Goal: Task Accomplishment & Management: Manage account settings

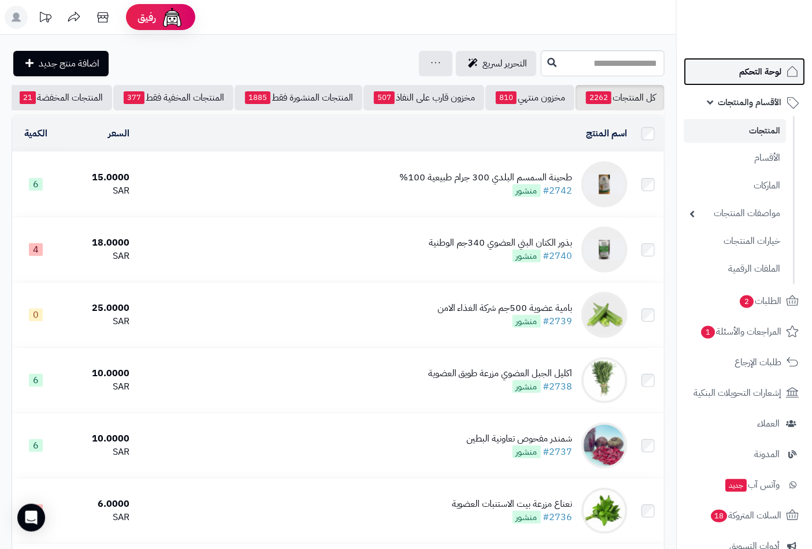
click at [758, 73] on span "لوحة التحكم" at bounding box center [760, 72] width 42 height 16
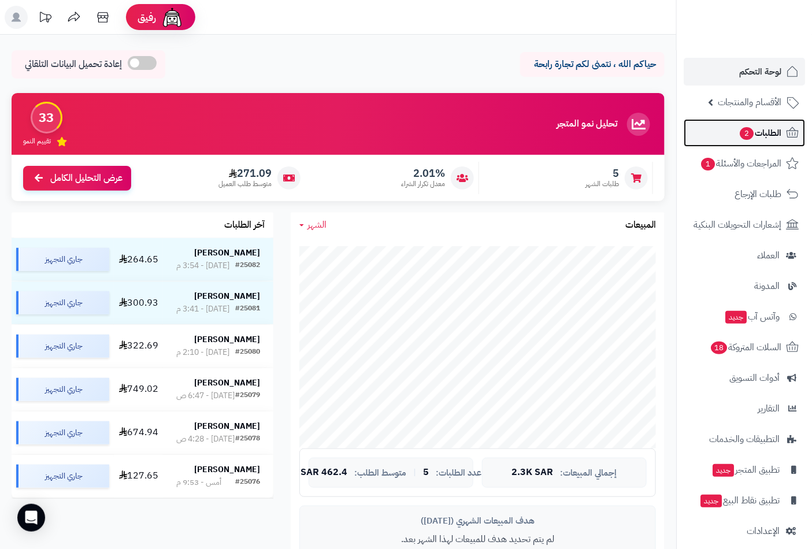
click at [772, 133] on span "الطلبات 2" at bounding box center [760, 133] width 43 height 16
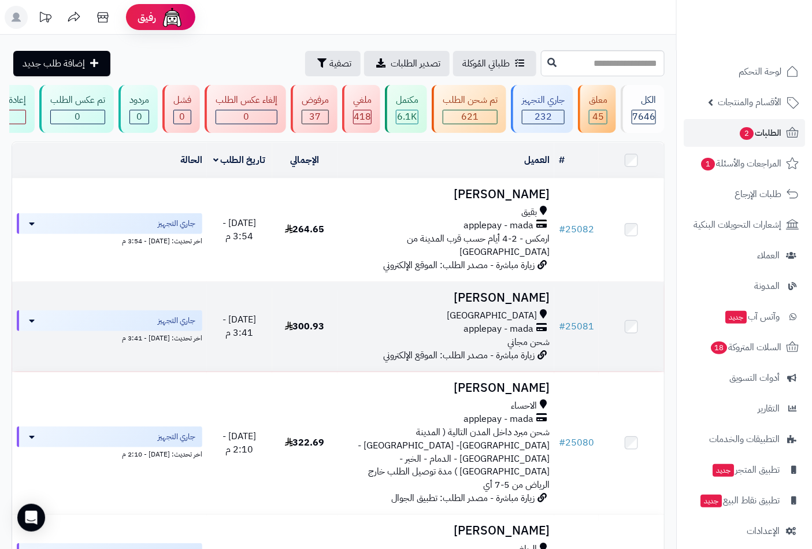
click at [524, 298] on h3 "[PERSON_NAME]" at bounding box center [446, 297] width 208 height 13
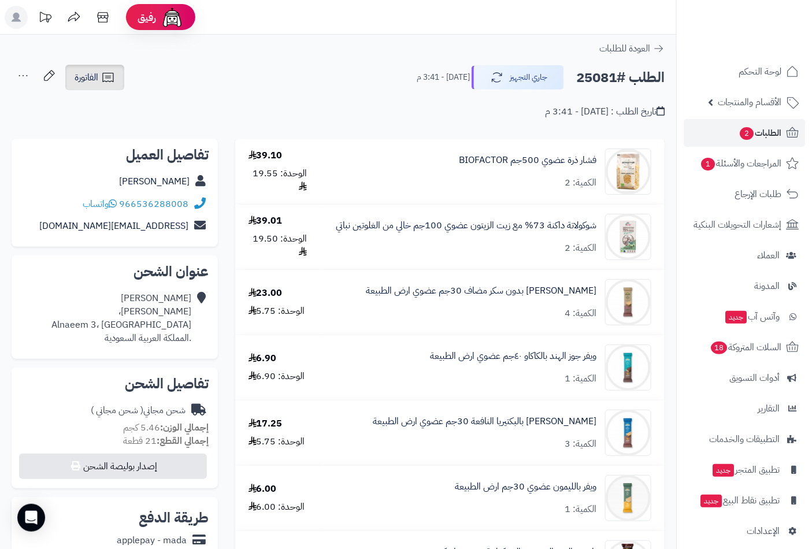
click at [97, 76] on span "الفاتورة" at bounding box center [87, 78] width 24 height 14
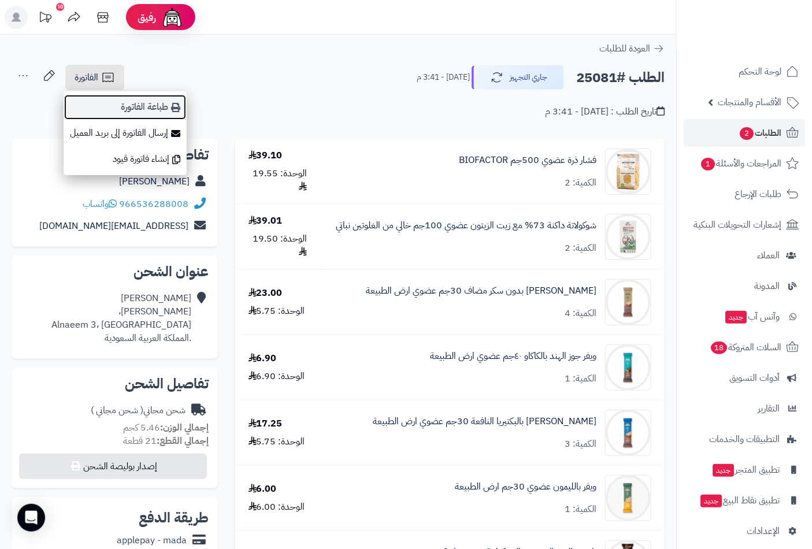
click at [147, 108] on link "طباعة الفاتورة" at bounding box center [125, 107] width 123 height 26
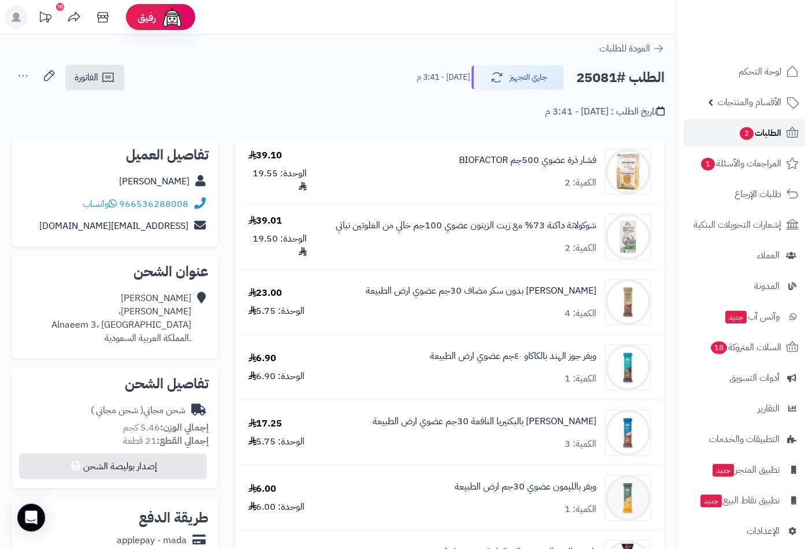
click at [754, 135] on span "الطلبات 2" at bounding box center [760, 133] width 43 height 16
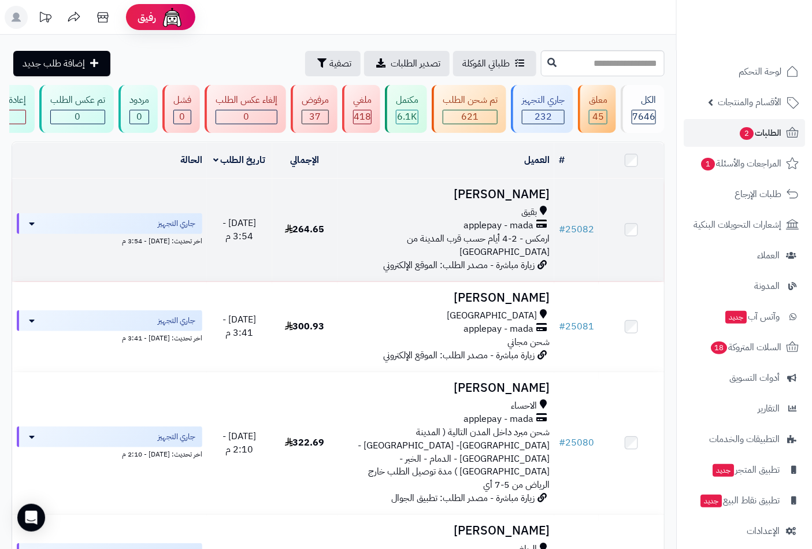
click at [539, 219] on div "بقيق" at bounding box center [446, 212] width 208 height 13
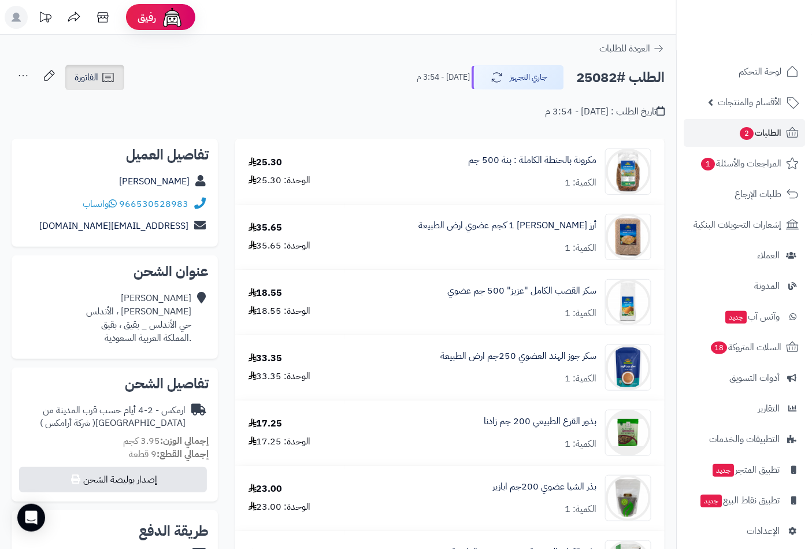
click at [91, 80] on span "الفاتورة" at bounding box center [87, 78] width 24 height 14
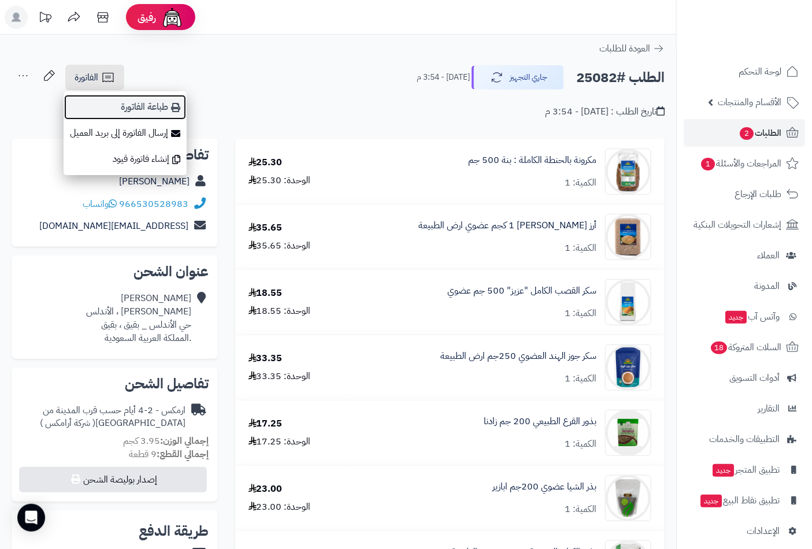
click at [153, 108] on link "طباعة الفاتورة" at bounding box center [125, 107] width 123 height 26
